Goal: Find specific page/section: Find specific page/section

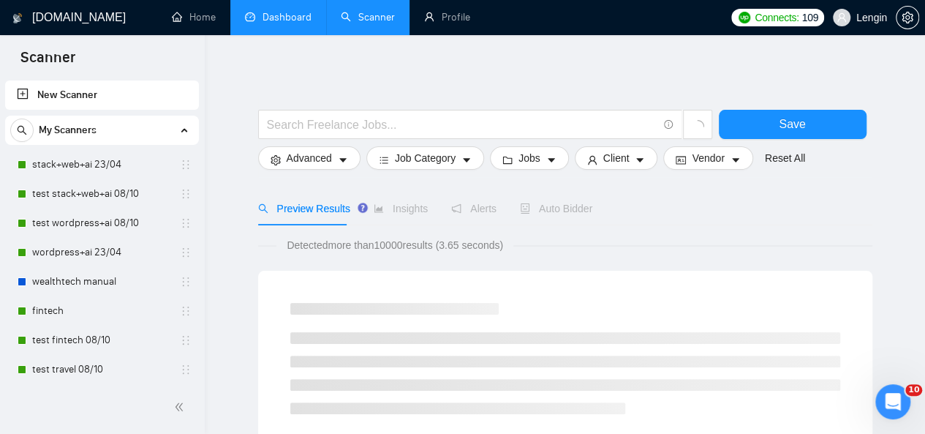
click at [283, 11] on link "Dashboard" at bounding box center [278, 17] width 67 height 12
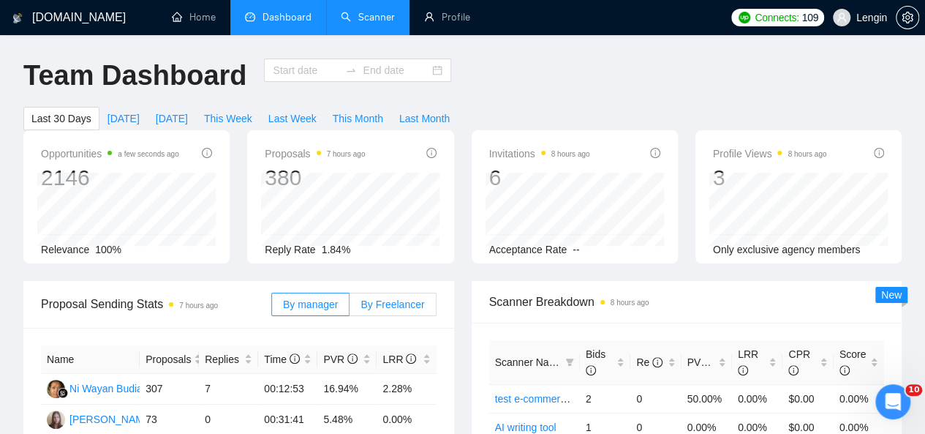
type input "[DATE]"
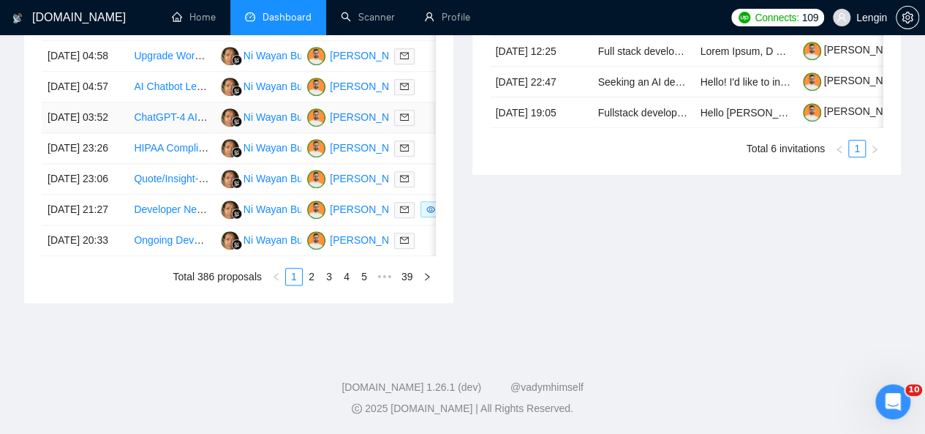
scroll to position [775, 0]
